Goal: Task Accomplishment & Management: Complete application form

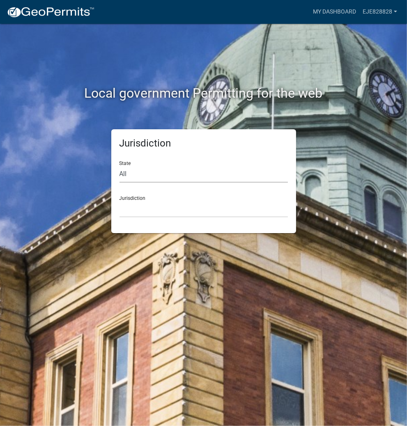
click at [178, 174] on select "All [US_STATE] [US_STATE] [US_STATE] [US_STATE] [US_STATE] [US_STATE] [US_STATE…" at bounding box center [203, 174] width 168 height 17
select select "[US_STATE]"
click at [119, 166] on select "All [US_STATE] [US_STATE] [US_STATE] [US_STATE] [US_STATE] [US_STATE] [US_STATE…" at bounding box center [203, 174] width 168 height 17
click at [165, 212] on select "City of [GEOGRAPHIC_DATA], [US_STATE] City of [GEOGRAPHIC_DATA], [US_STATE] Cit…" at bounding box center [203, 209] width 168 height 17
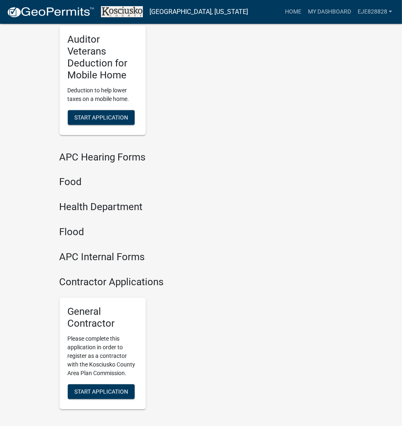
scroll to position [1325, 0]
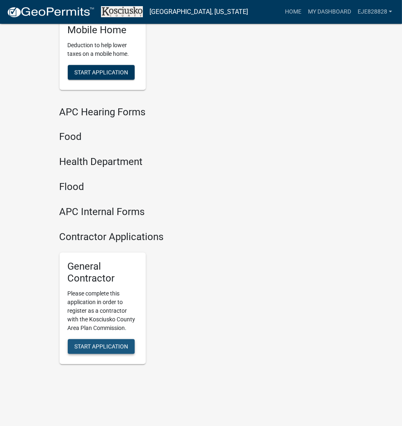
click at [104, 343] on span "Start Application" at bounding box center [101, 346] width 54 height 7
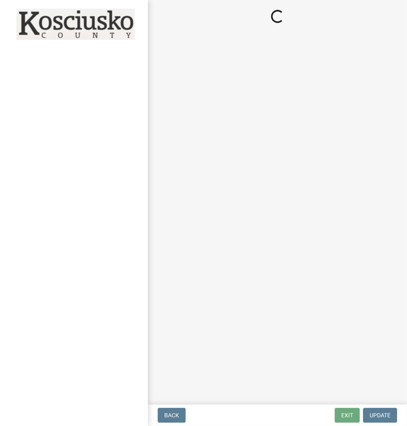
select select "IN"
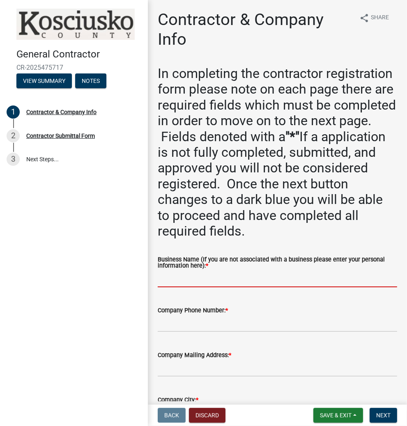
click at [233, 283] on input "Business Name (If you are not associated with a business please enter your pers…" at bounding box center [277, 278] width 239 height 17
type input "e"
type input "w"
type input "[PERSON_NAME] CUSTOM HOMES"
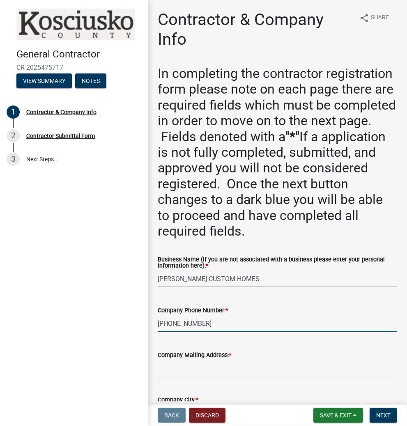
type input "[PHONE_NUMBER]"
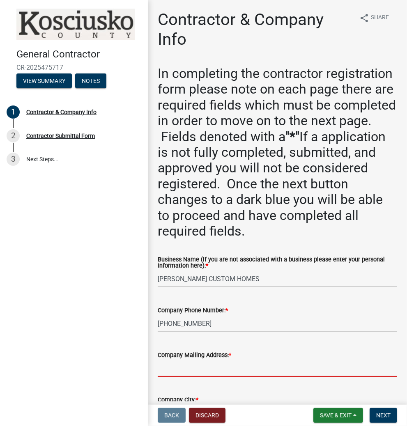
click at [237, 369] on input "Company Mailing Address: *" at bounding box center [277, 368] width 239 height 17
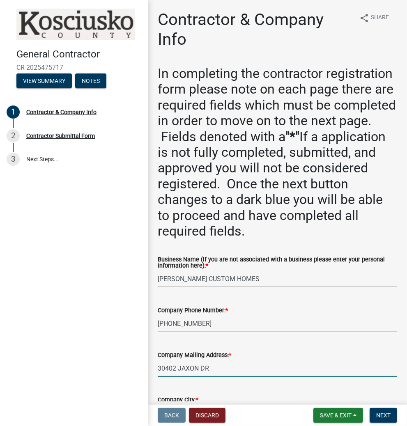
type input "30402 JAXON DR"
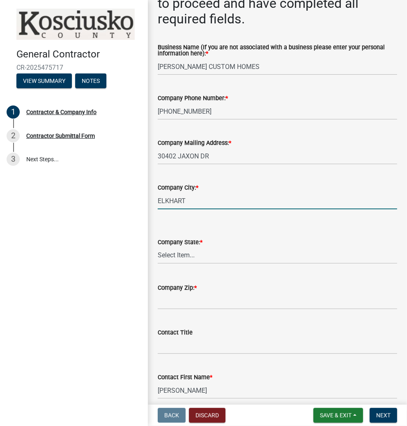
type input "ELKHART"
select select "IN"
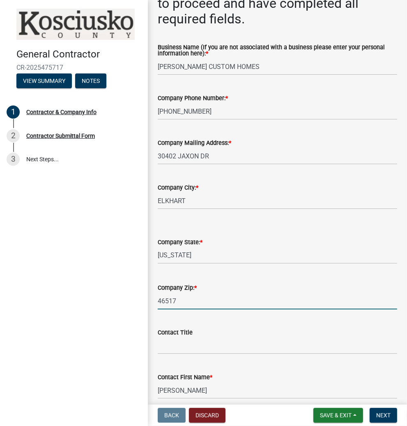
type input "46517"
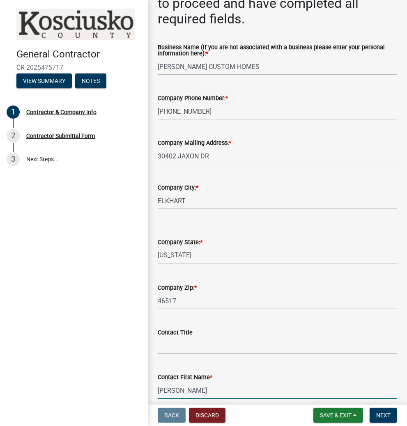
scroll to position [446, 0]
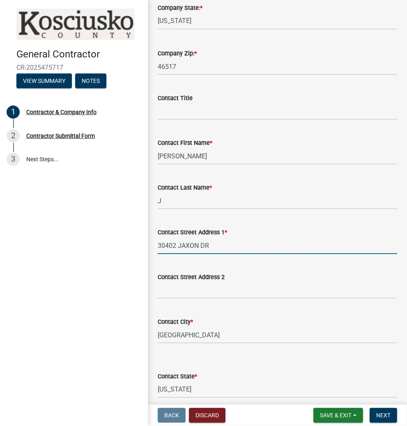
type input "30402 JAXON DR"
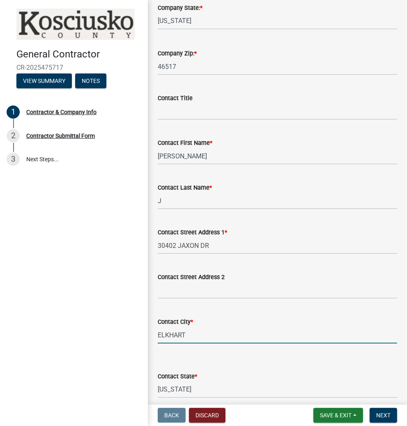
type input "ELKHART"
select select "IN"
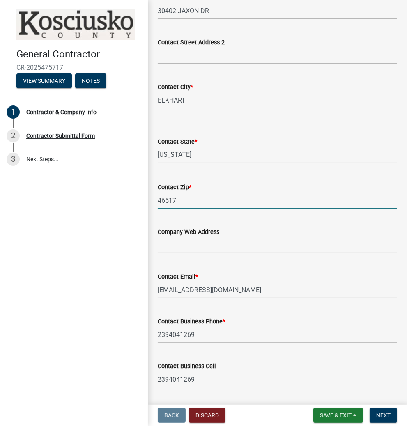
type input "46517"
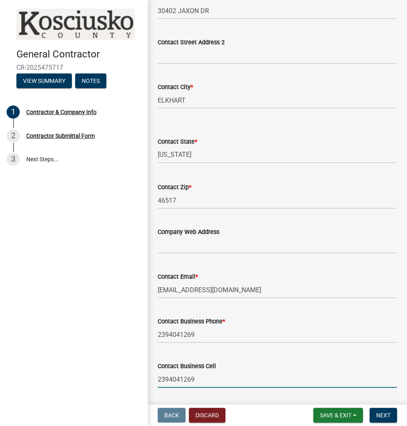
scroll to position [751, 0]
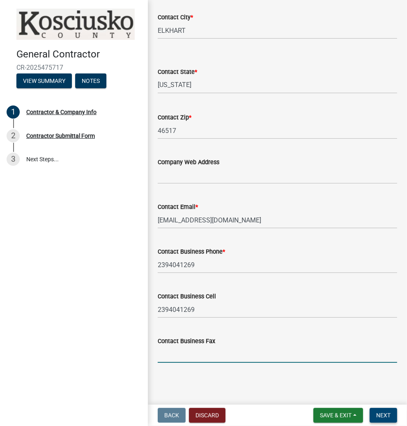
click at [380, 414] on span "Next" at bounding box center [383, 415] width 14 height 7
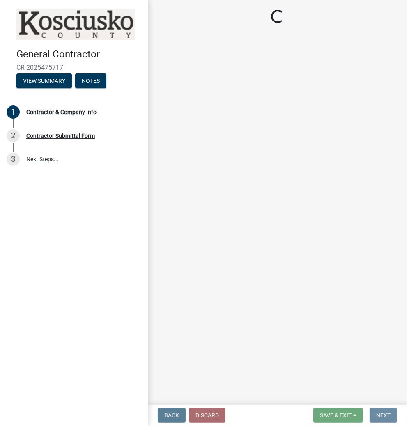
scroll to position [0, 0]
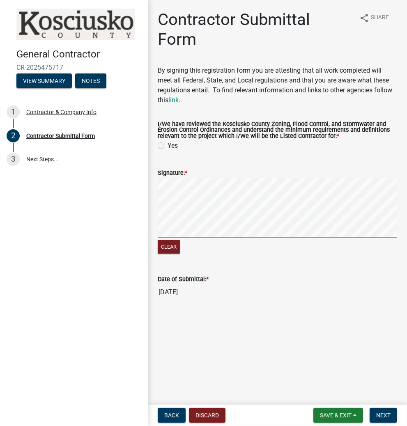
click at [167, 144] on label "Yes" at bounding box center [172, 146] width 10 height 10
click at [167, 144] on input "Yes" at bounding box center [169, 143] width 5 height 5
radio input "true"
click at [301, 169] on form "Signature: * Clear" at bounding box center [277, 206] width 239 height 97
click at [377, 413] on span "Next" at bounding box center [383, 415] width 14 height 7
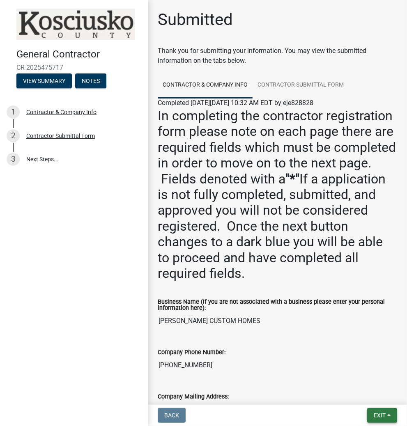
click at [379, 415] on span "Exit" at bounding box center [379, 415] width 12 height 7
click at [357, 394] on button "Save & Exit" at bounding box center [365, 394] width 66 height 20
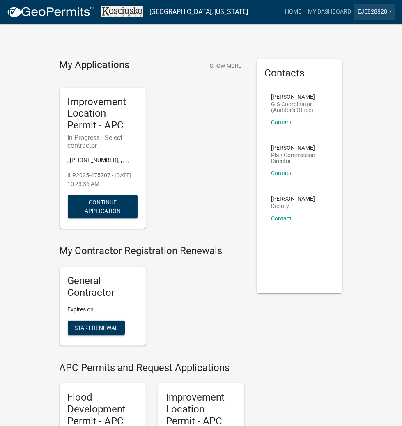
click at [373, 10] on link "eje828828" at bounding box center [374, 12] width 41 height 16
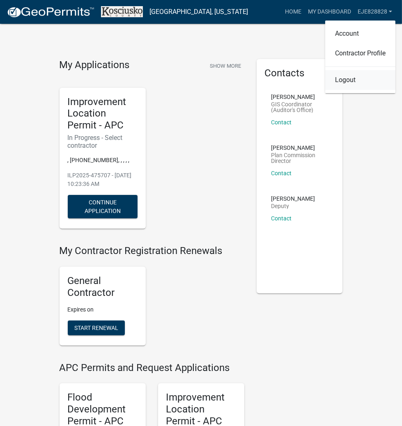
click at [349, 79] on link "Logout" at bounding box center [360, 80] width 70 height 20
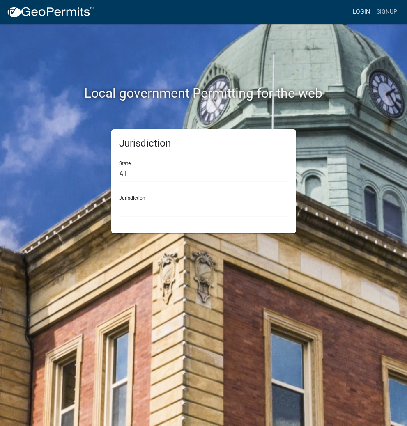
click at [362, 11] on link "Login" at bounding box center [361, 12] width 24 height 16
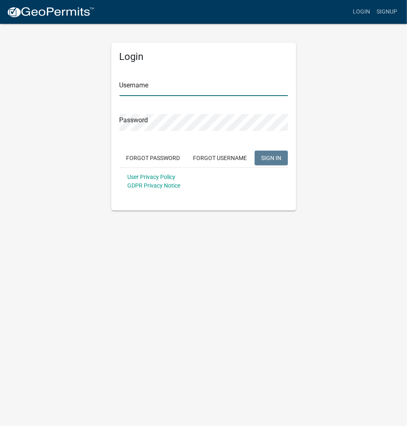
click at [206, 87] on input "Username" at bounding box center [203, 87] width 168 height 17
type input "kosplanning"
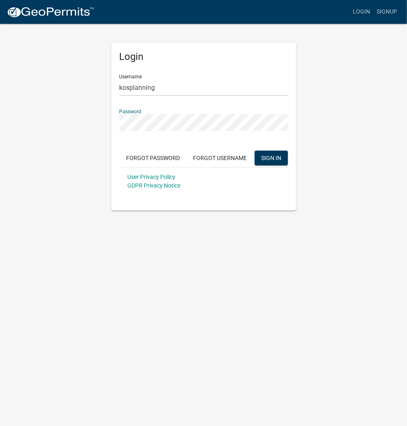
click at [254, 151] on button "SIGN IN" at bounding box center [270, 158] width 33 height 15
